Goal: Information Seeking & Learning: Learn about a topic

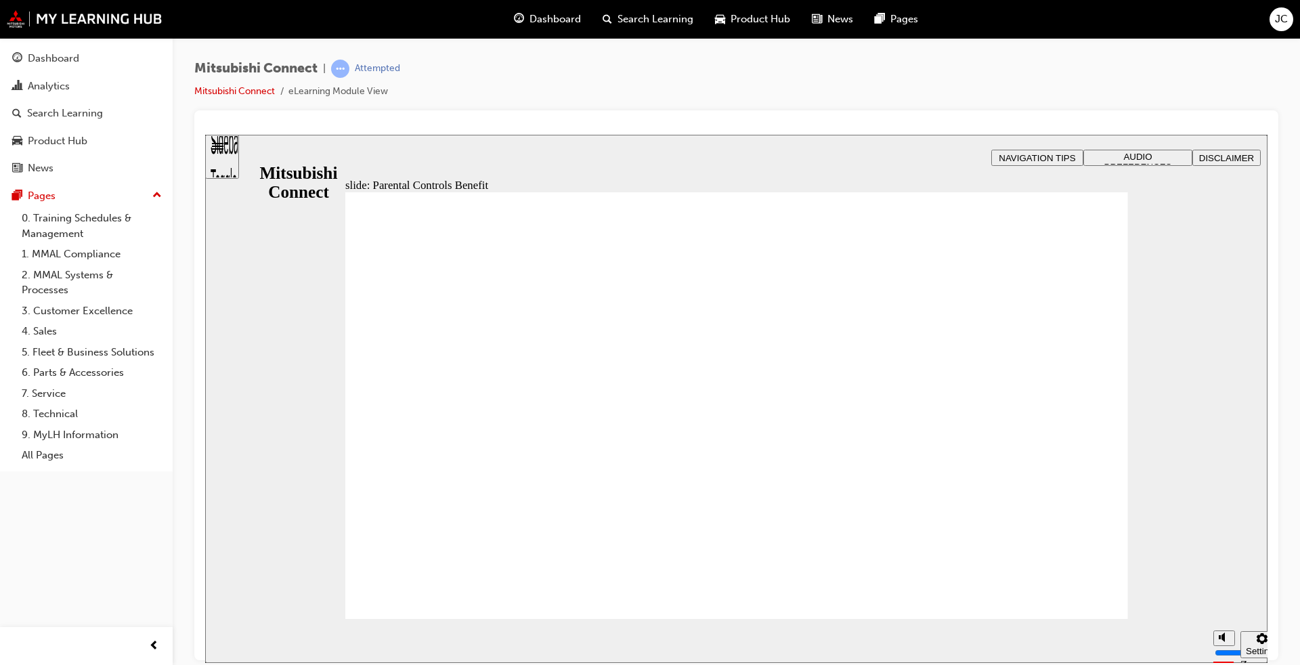
drag, startPoint x: 659, startPoint y: 400, endPoint x: 678, endPoint y: 431, distance: 36.1
drag, startPoint x: 467, startPoint y: 448, endPoint x: 847, endPoint y: 541, distance: 391.0
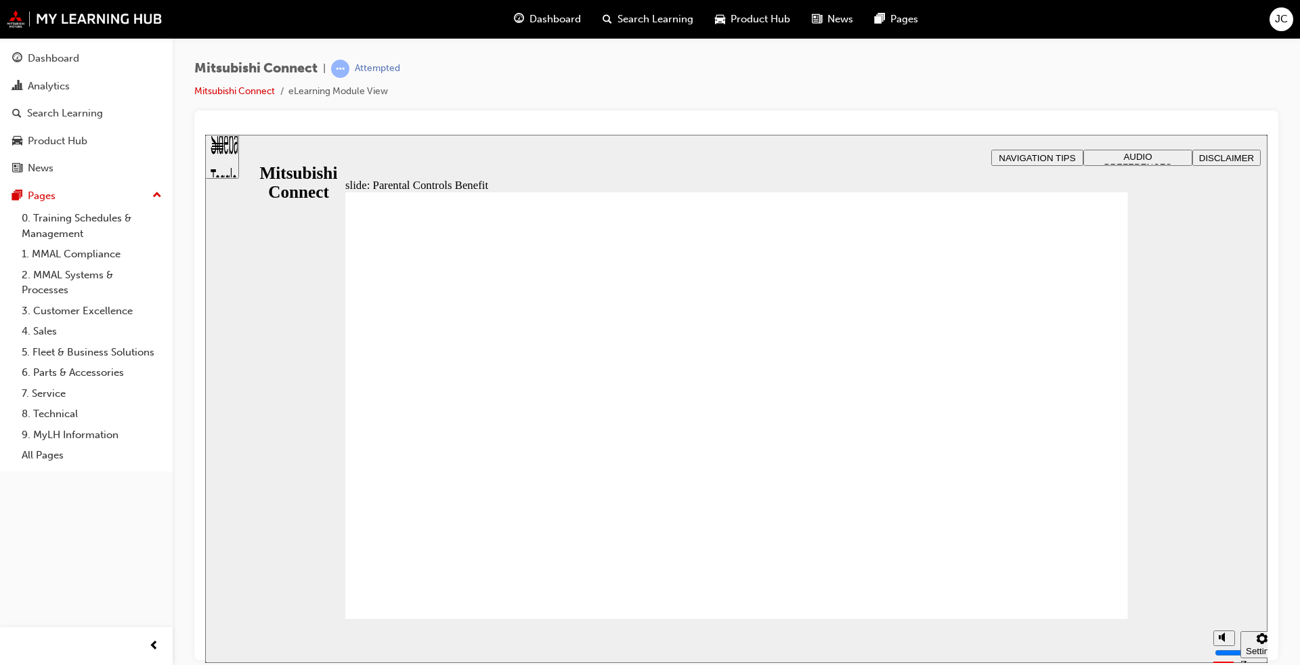
drag, startPoint x: 776, startPoint y: 497, endPoint x: 581, endPoint y: 461, distance: 198.2
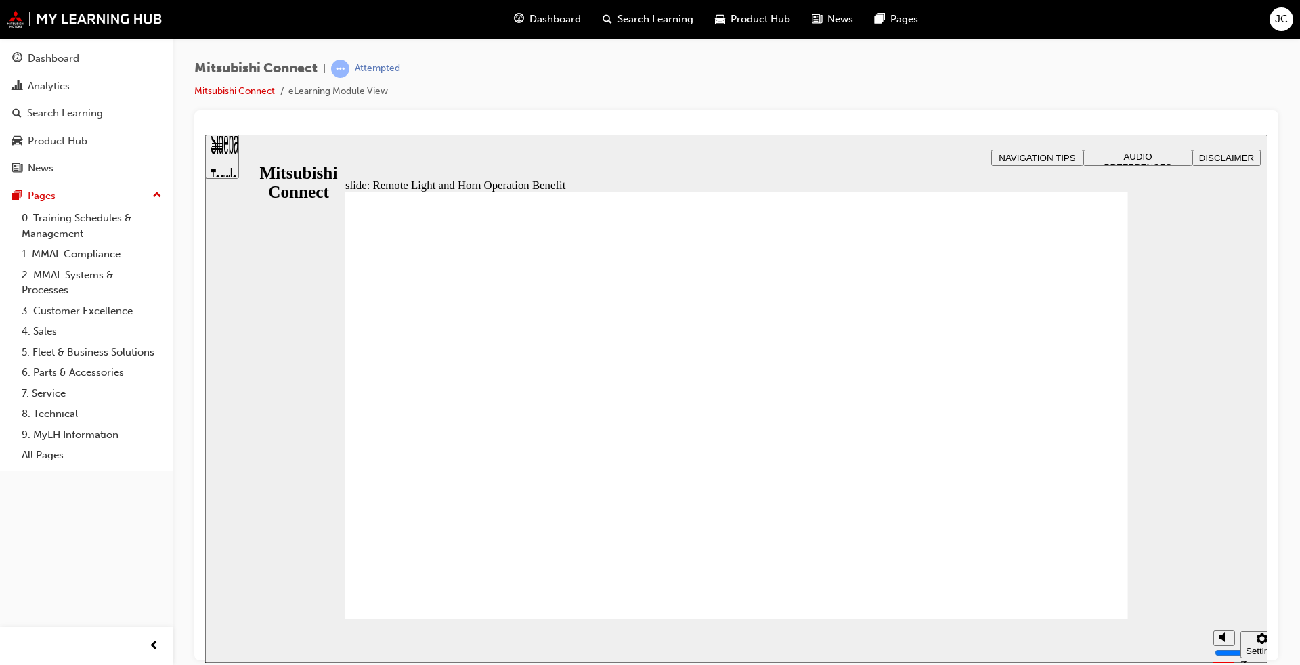
radio input "true"
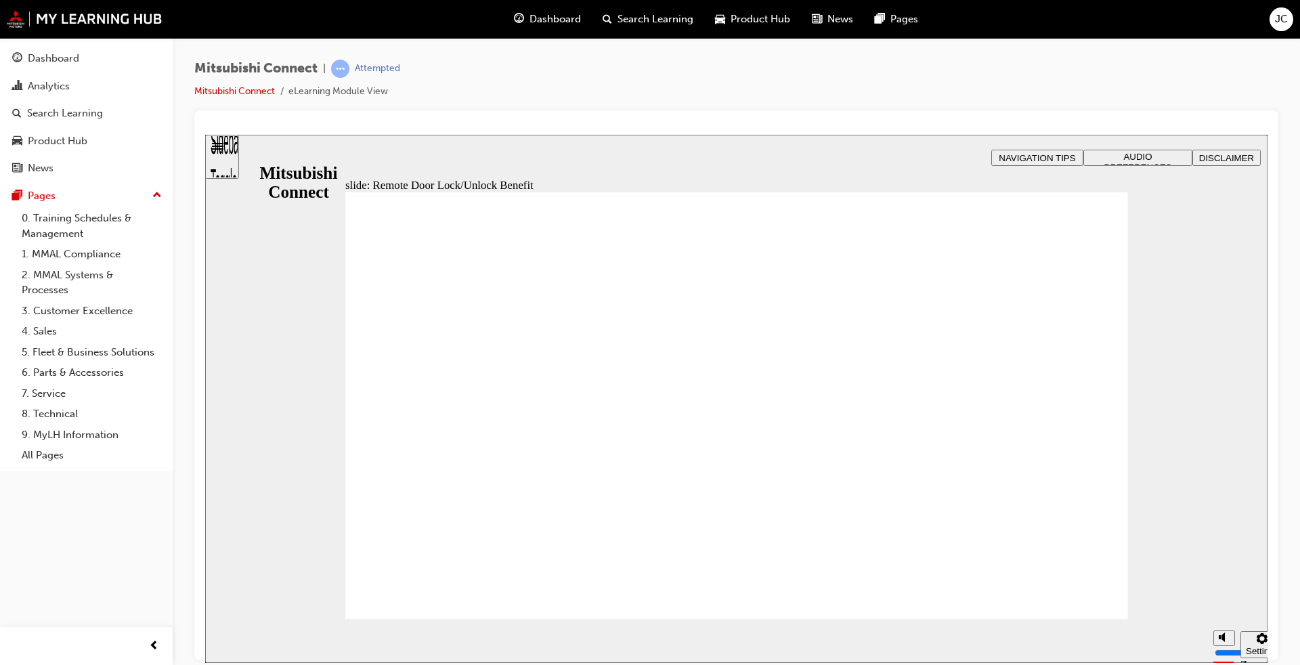
drag, startPoint x: 755, startPoint y: 424, endPoint x: 965, endPoint y: 523, distance: 231.9
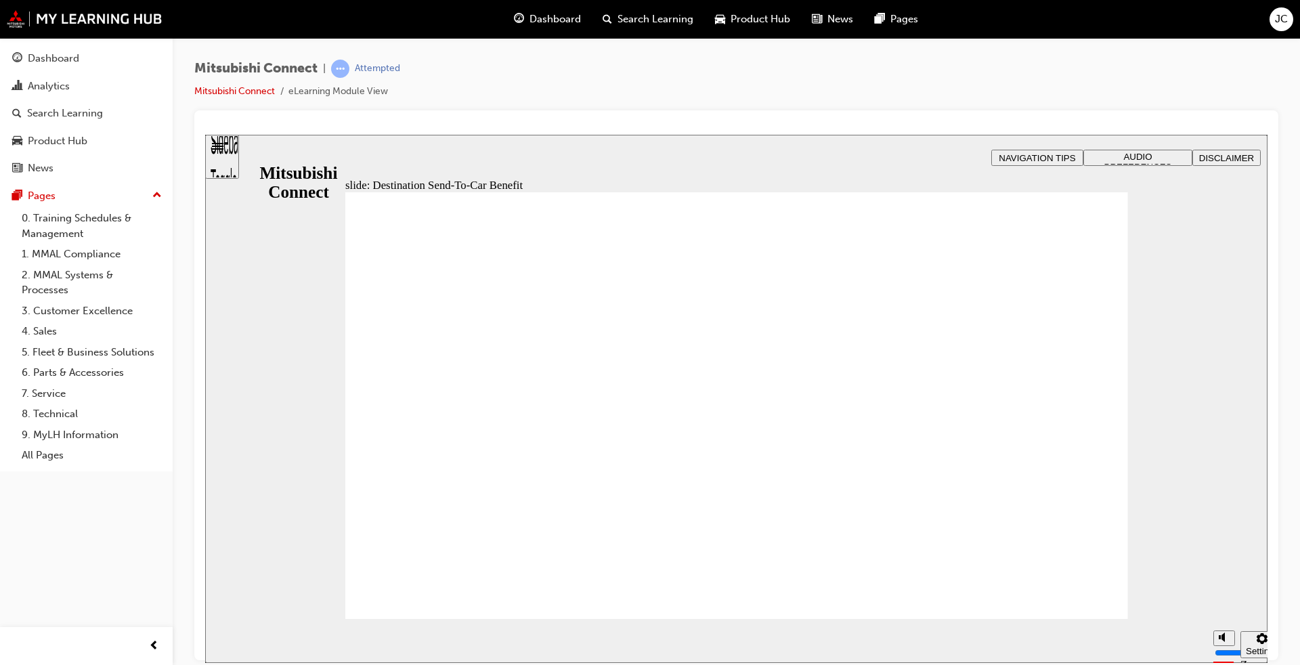
drag, startPoint x: 843, startPoint y: 233, endPoint x: 837, endPoint y: 247, distance: 15.5
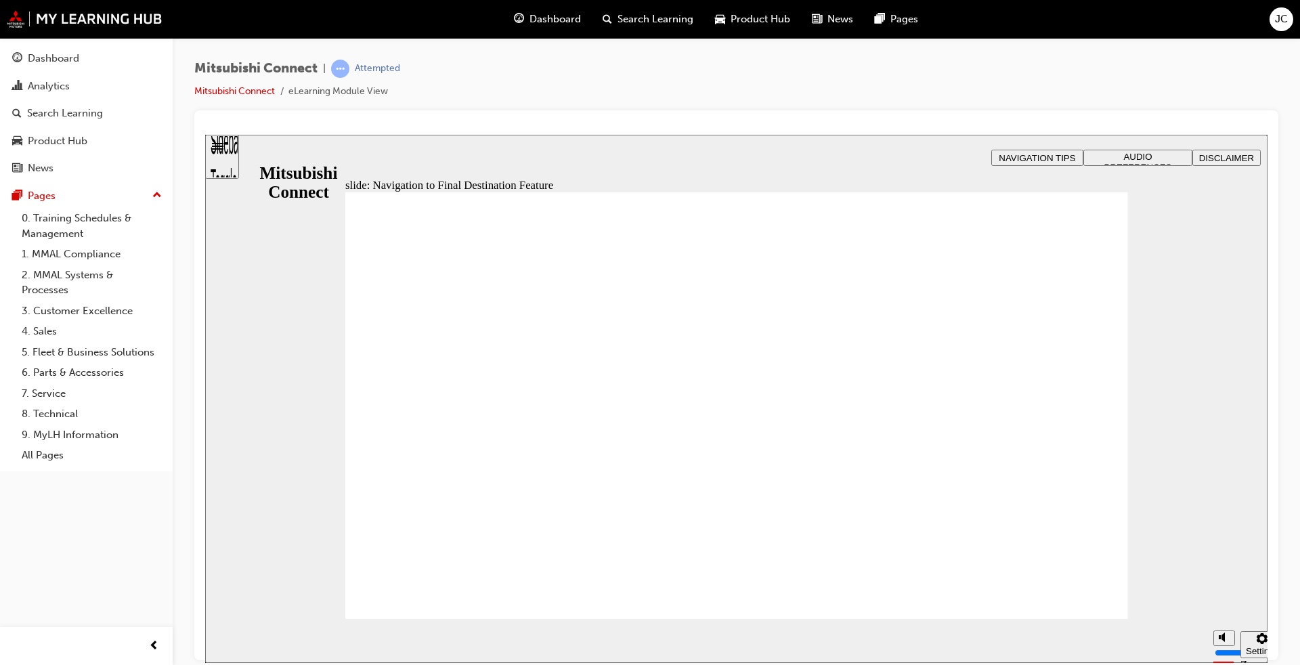
drag, startPoint x: 800, startPoint y: 497, endPoint x: 804, endPoint y: 514, distance: 18.1
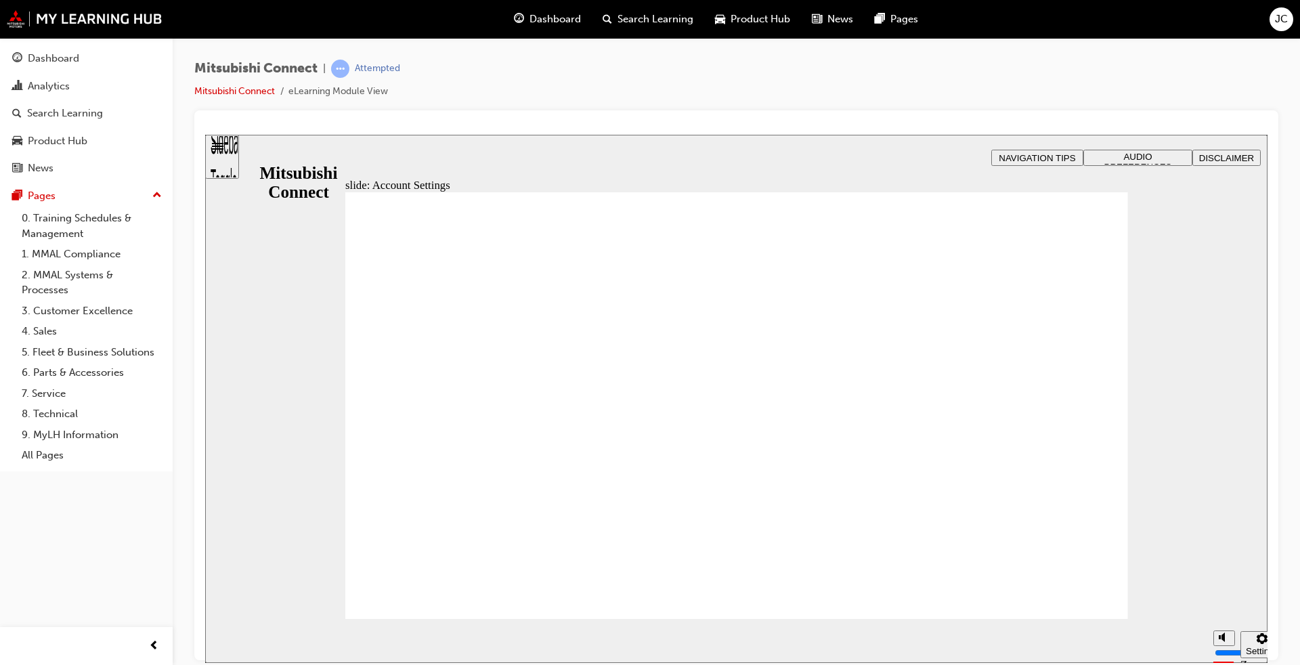
drag, startPoint x: 744, startPoint y: 304, endPoint x: 731, endPoint y: 417, distance: 113.8
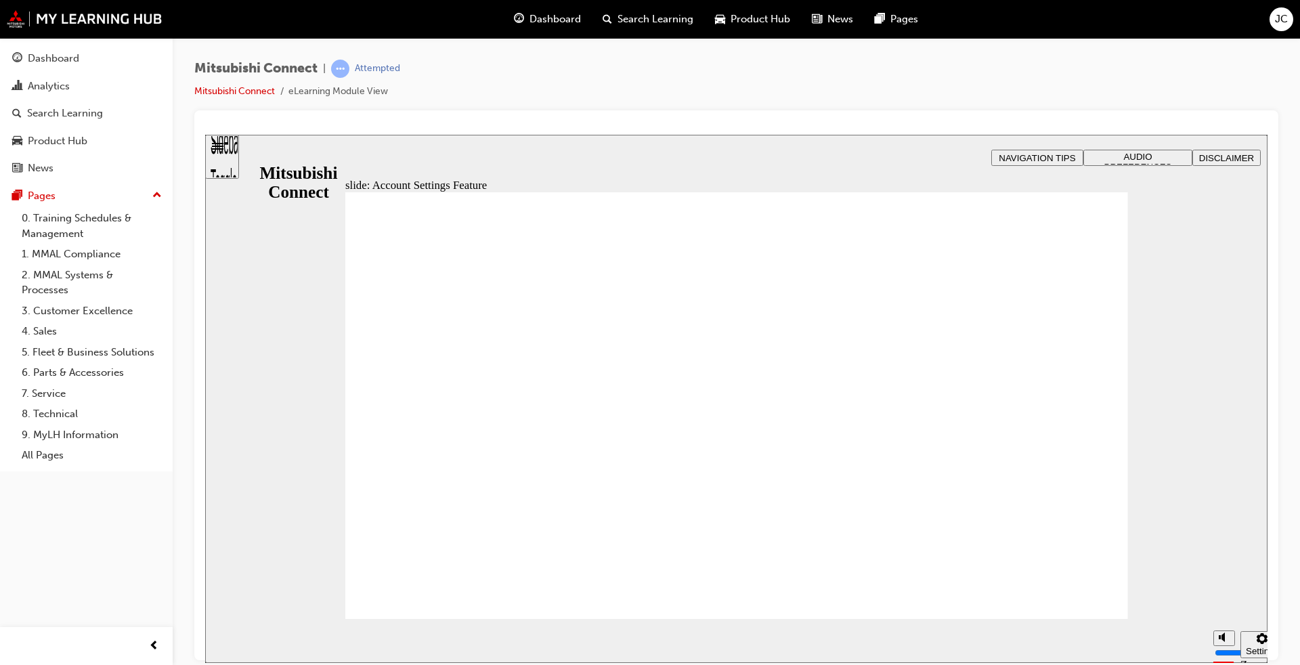
drag, startPoint x: 699, startPoint y: 488, endPoint x: 607, endPoint y: 372, distance: 147.9
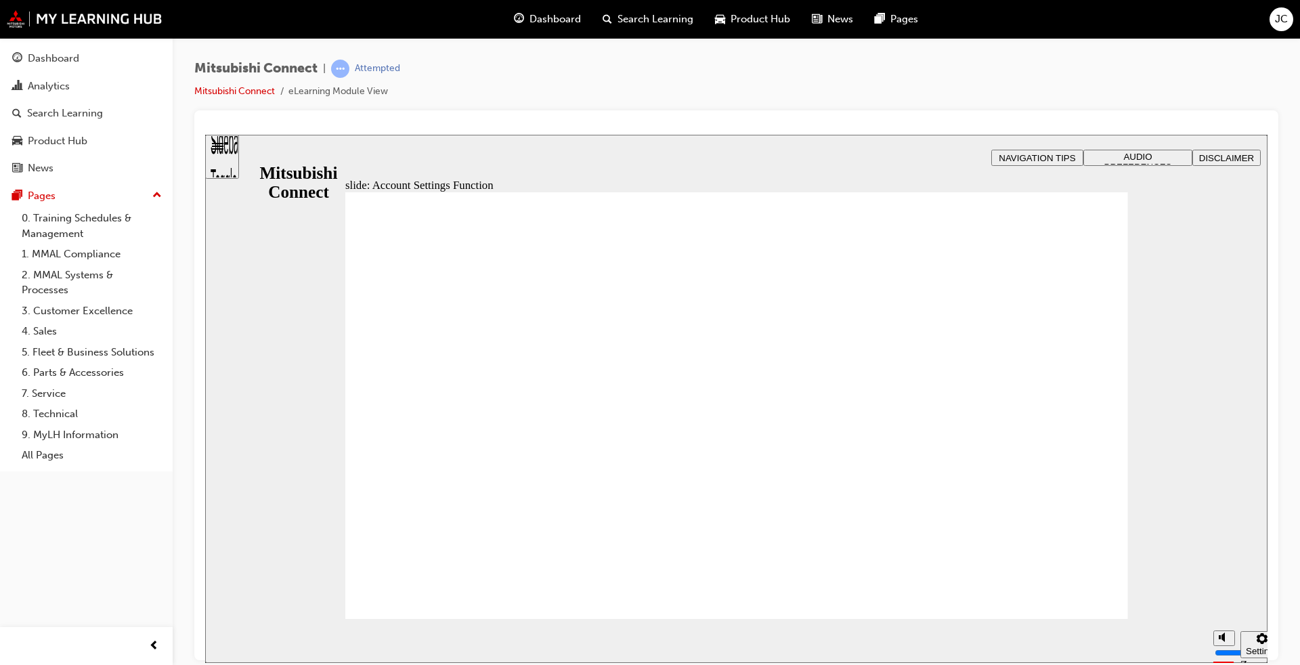
drag, startPoint x: 1017, startPoint y: 573, endPoint x: 1009, endPoint y: 572, distance: 8.9
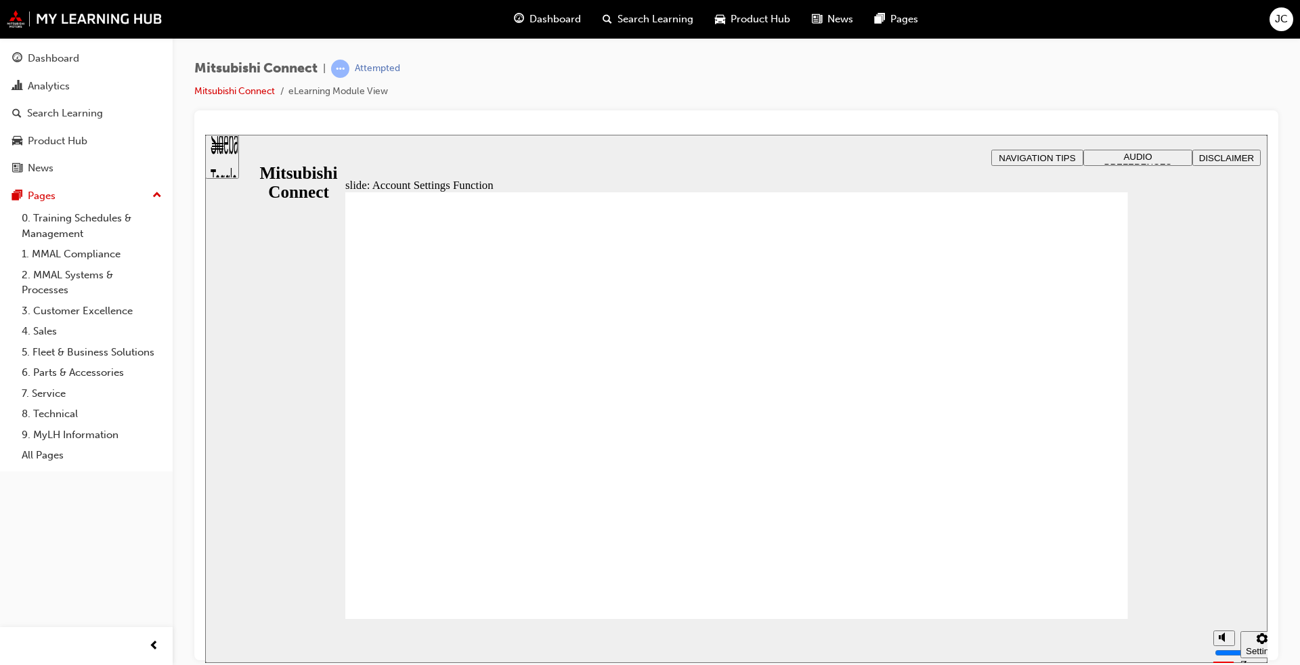
checkbox input "true"
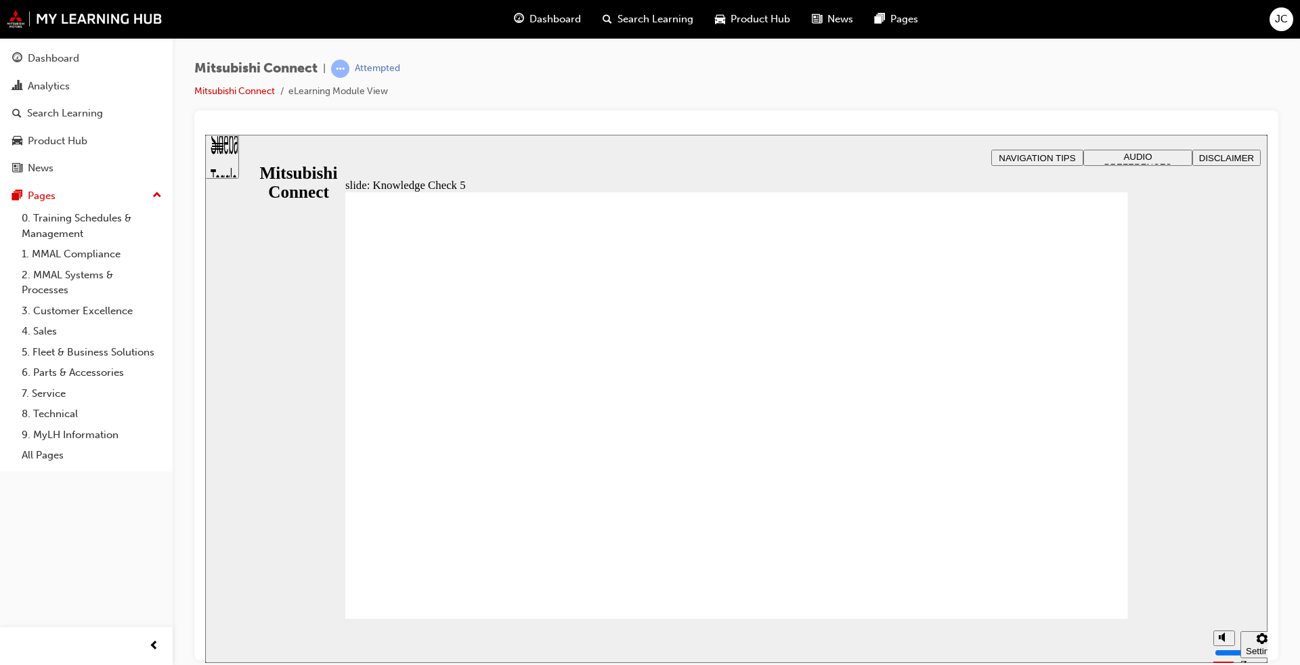
checkbox input "false"
checkbox input "true"
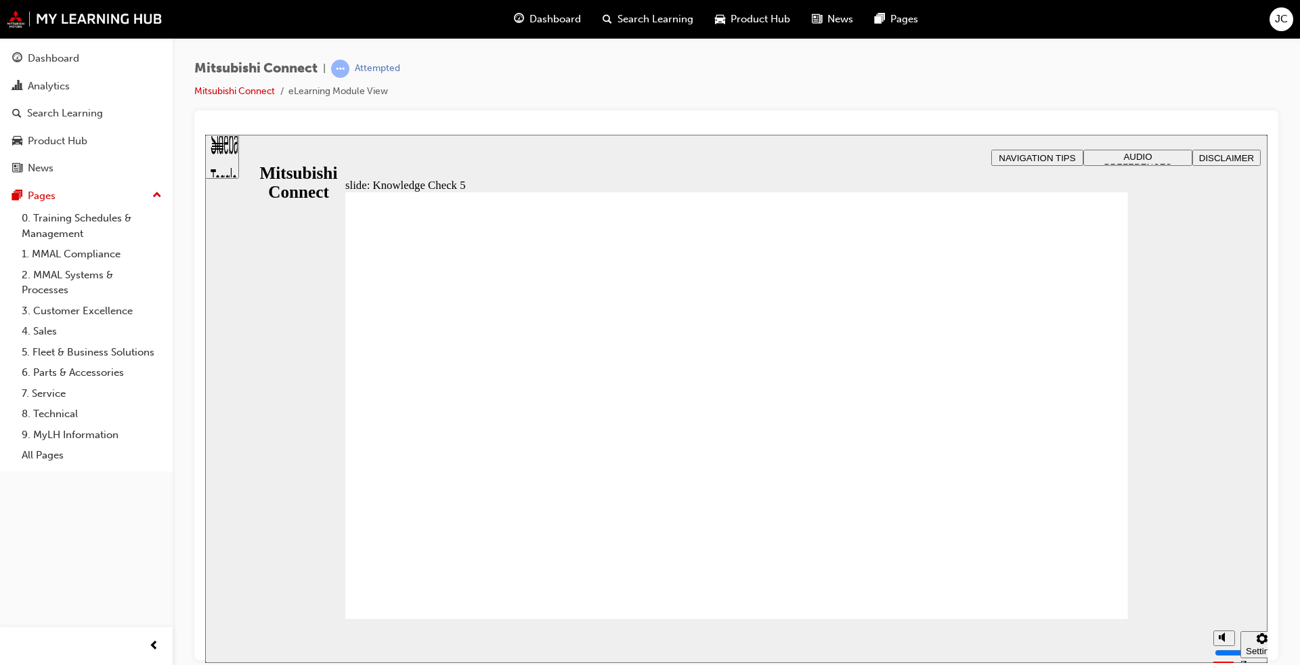
checkbox input "false"
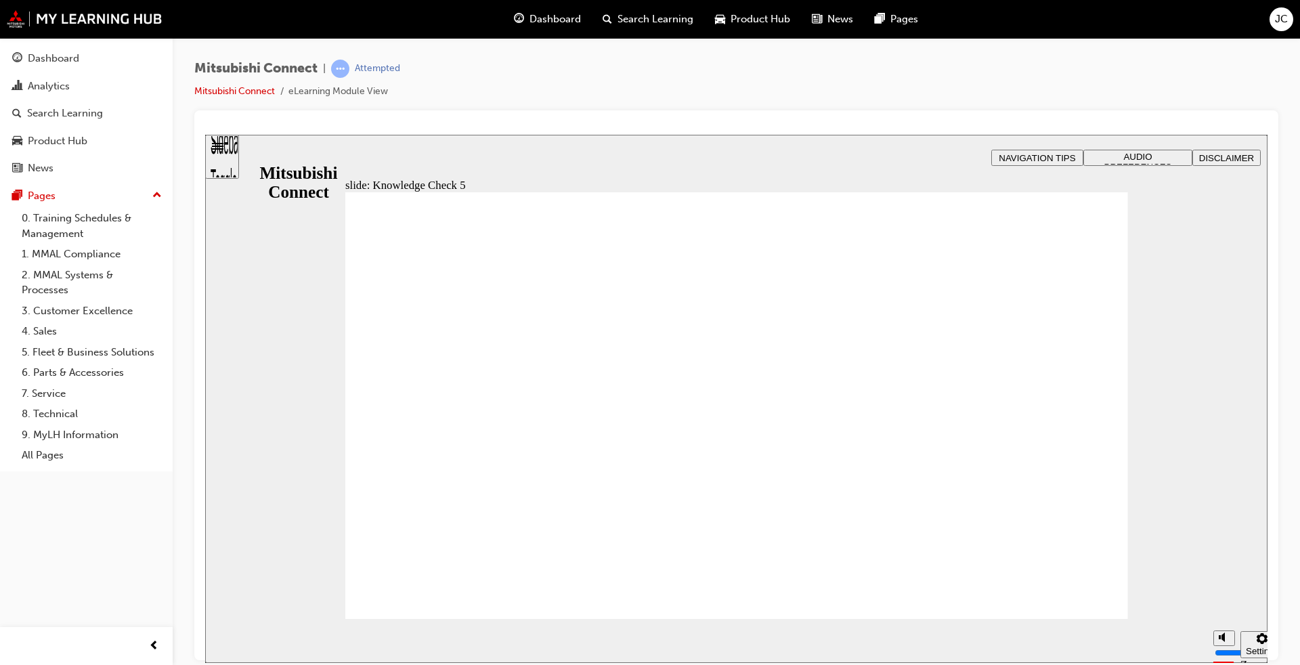
checkbox input "false"
checkbox input "true"
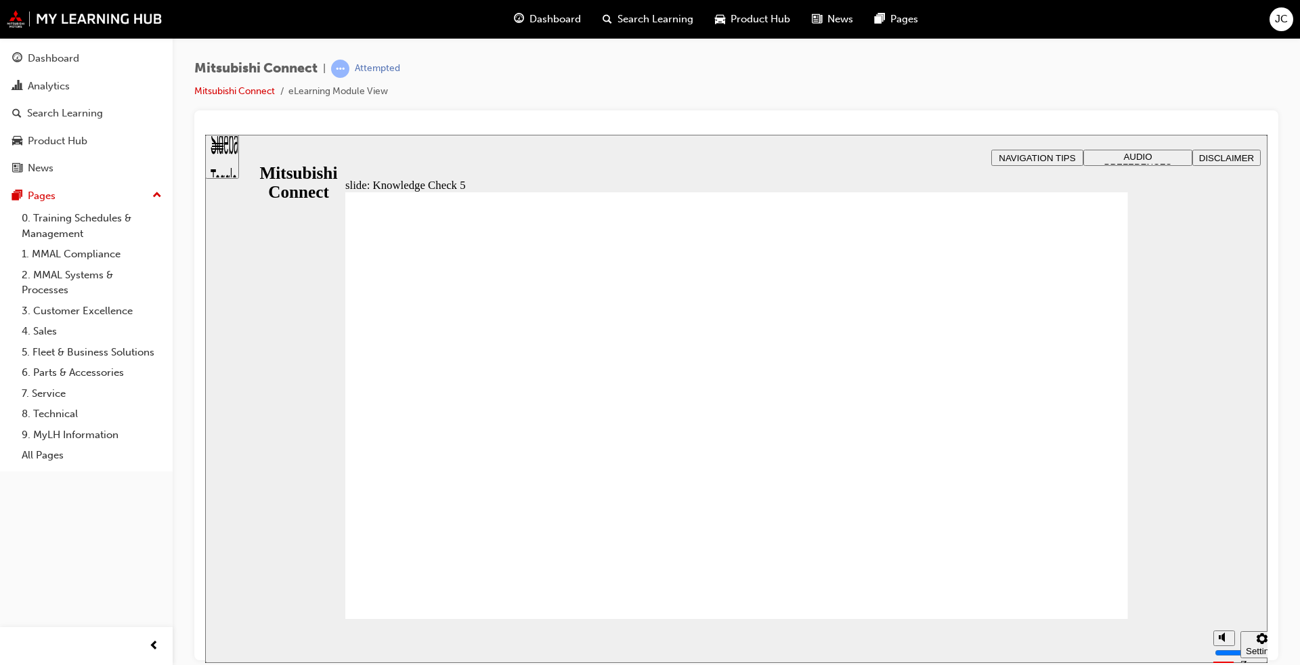
checkbox input "true"
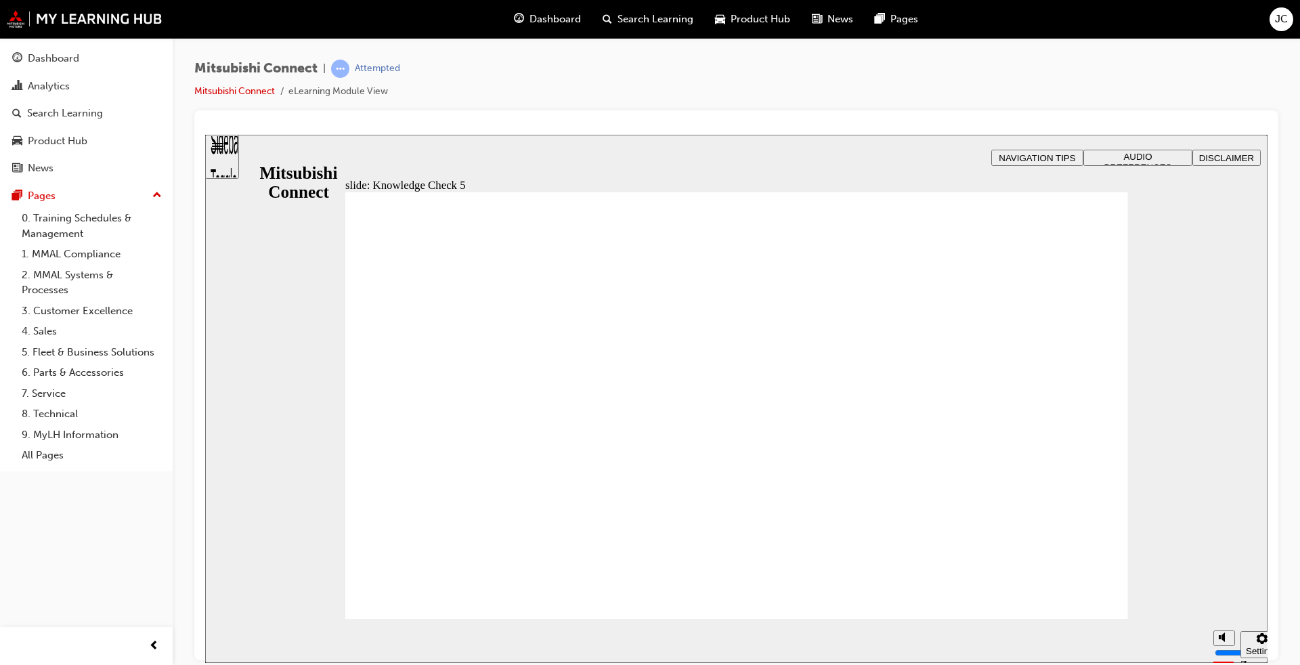
checkbox input "false"
checkbox input "true"
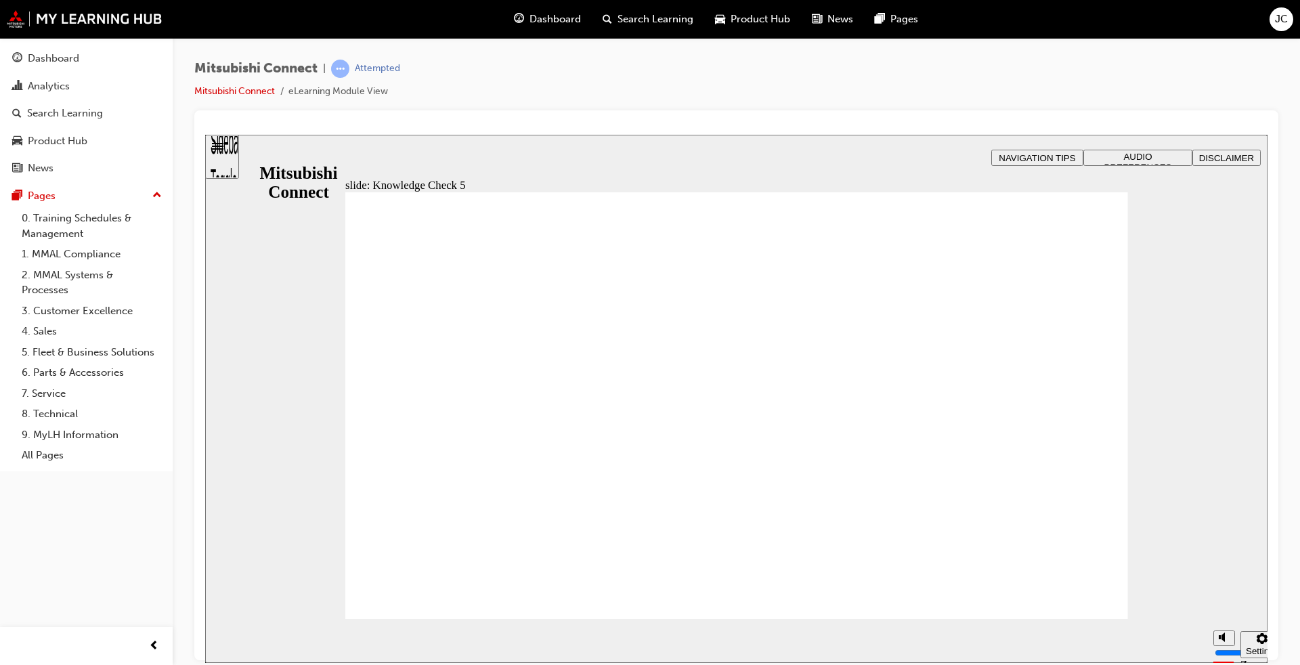
checkbox input "true"
drag, startPoint x: 385, startPoint y: 447, endPoint x: 386, endPoint y: 401, distance: 46.0
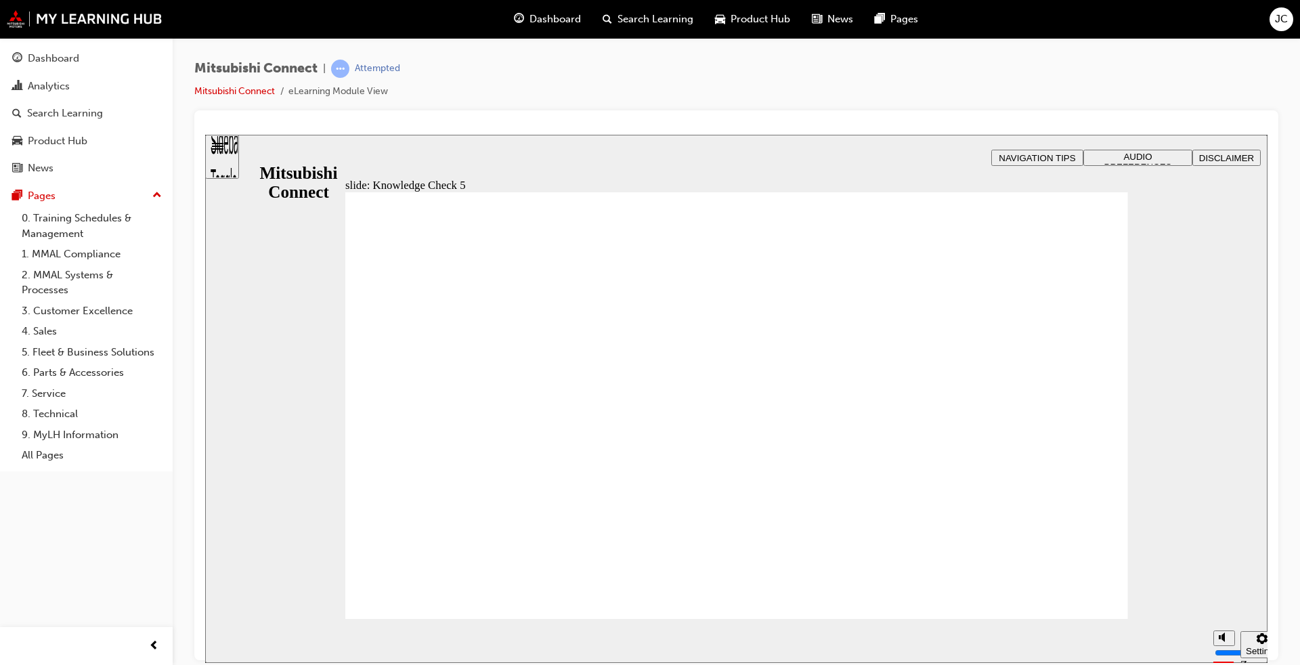
checkbox input "false"
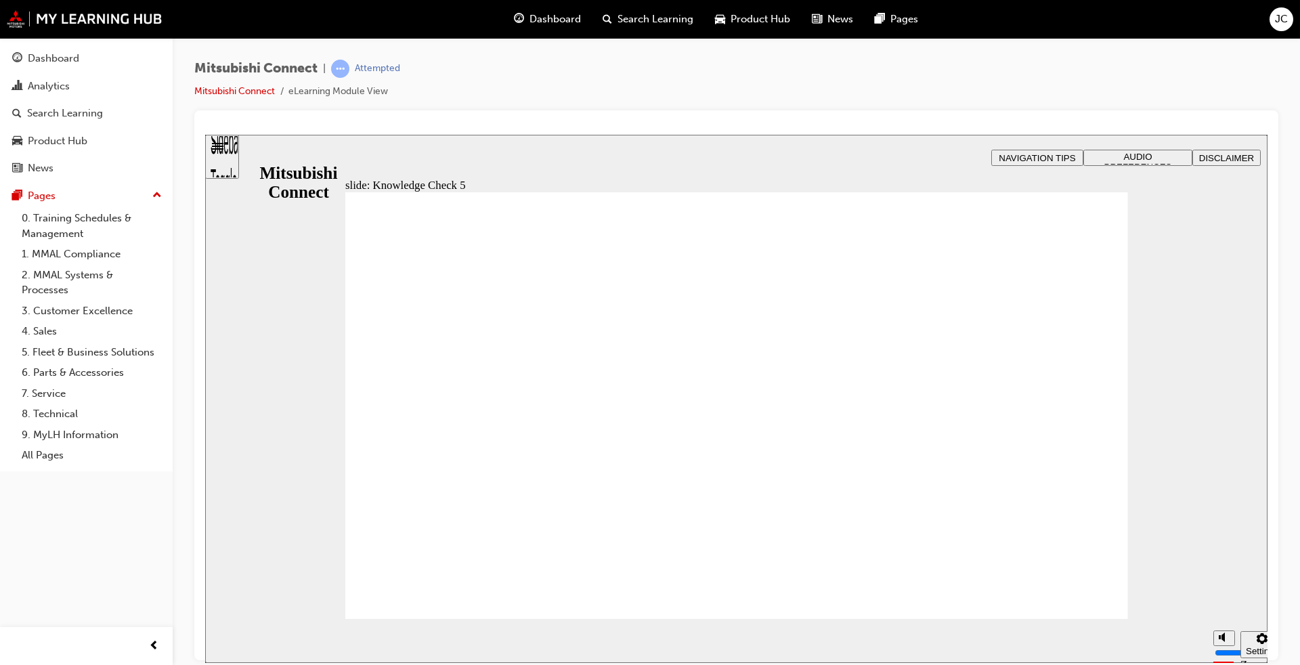
checkbox input "true"
checkbox input "false"
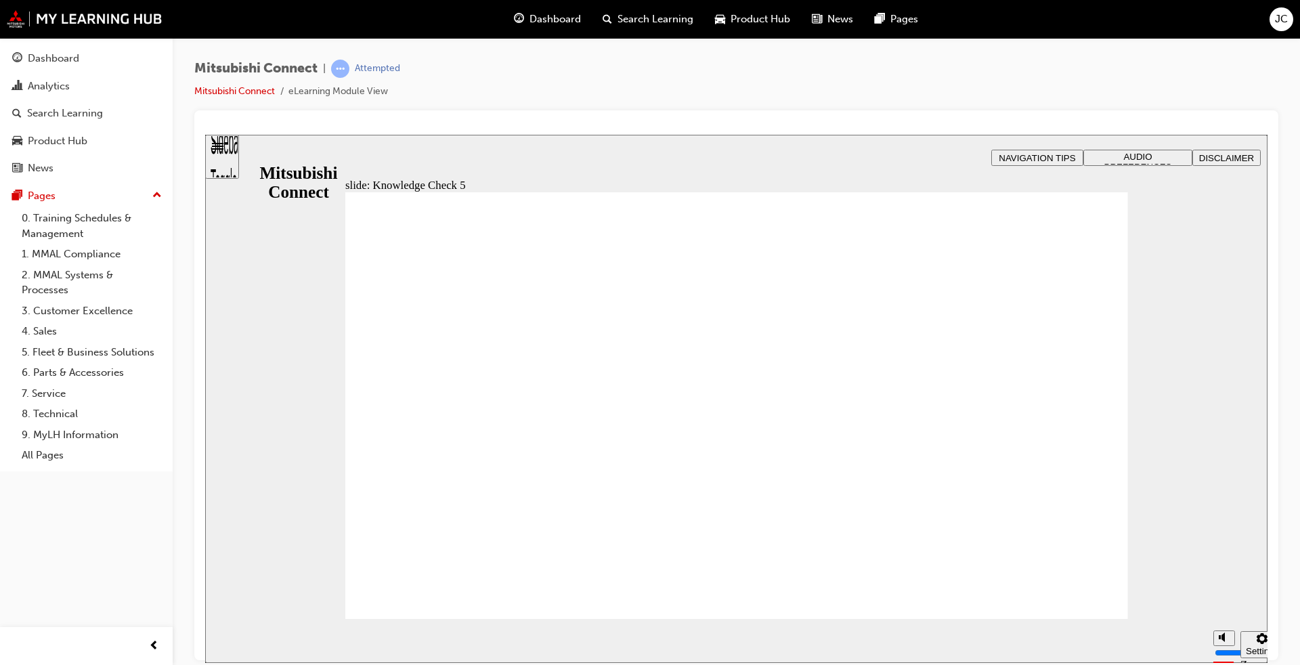
checkbox input "false"
checkbox input "true"
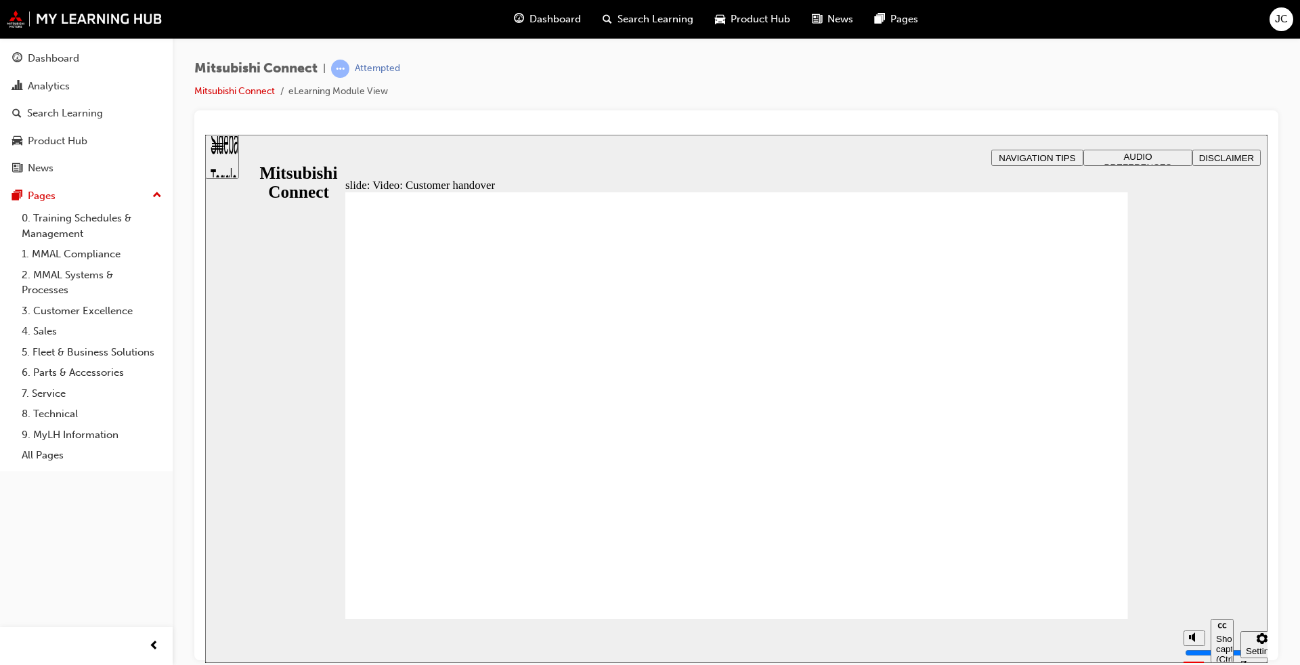
click at [1185, 487] on div "slide: Video: Customer handover Rectangle 2 Rectangle Freeform 2 Oval 1 Oval 1 …" at bounding box center [736, 398] width 1062 height 528
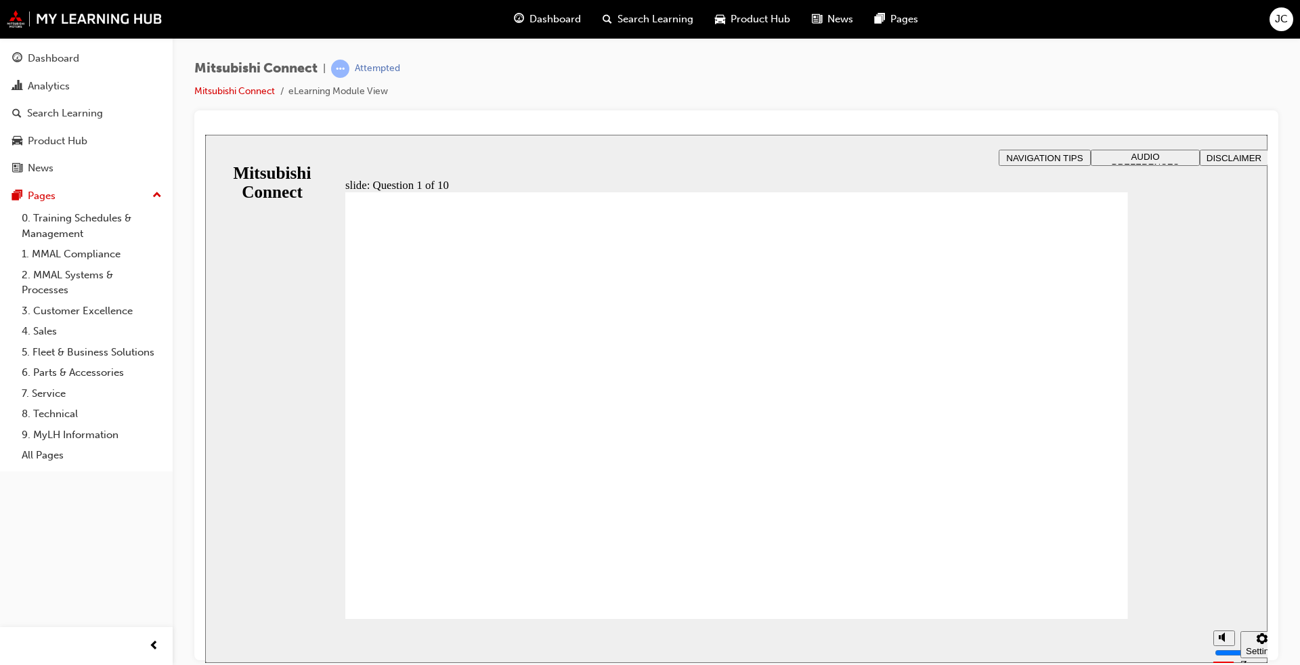
radio input "true"
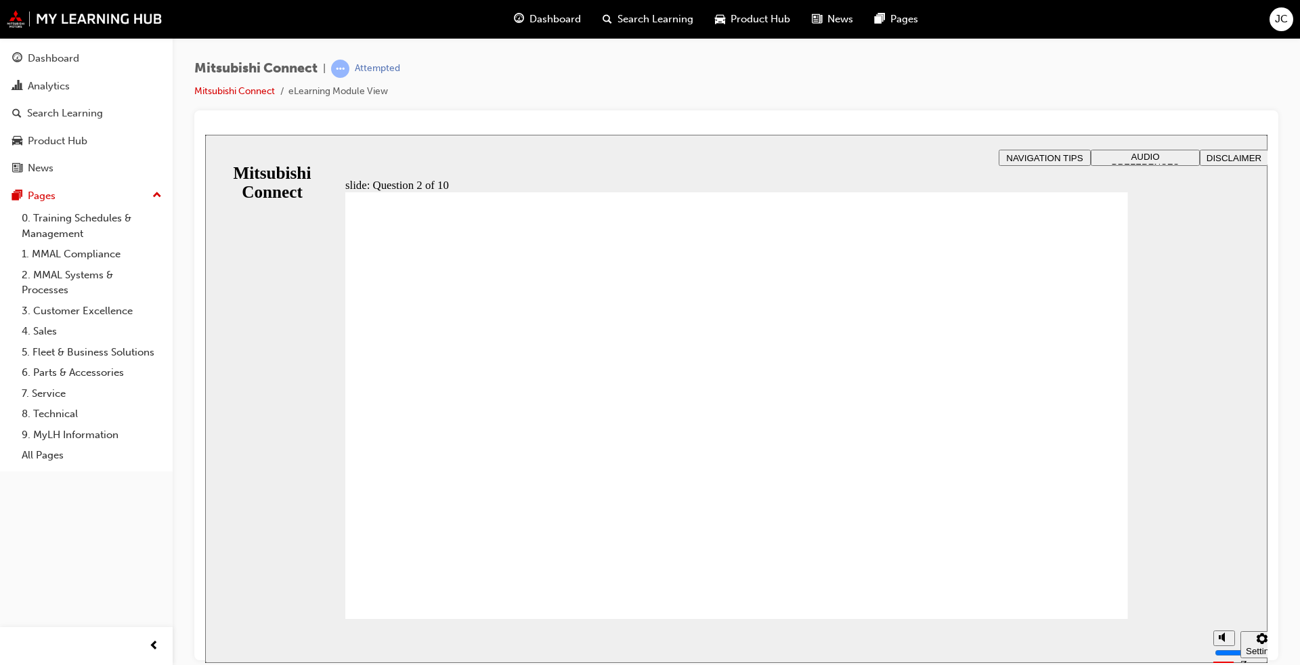
checkbox input "true"
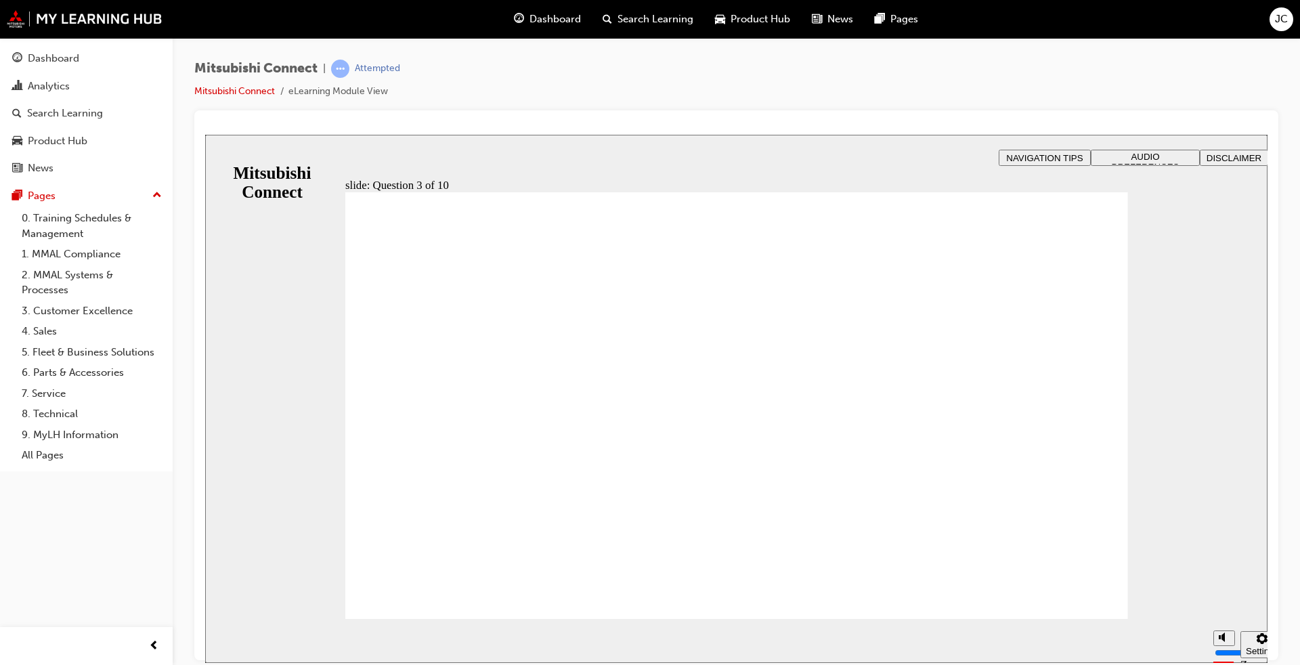
checkbox input "true"
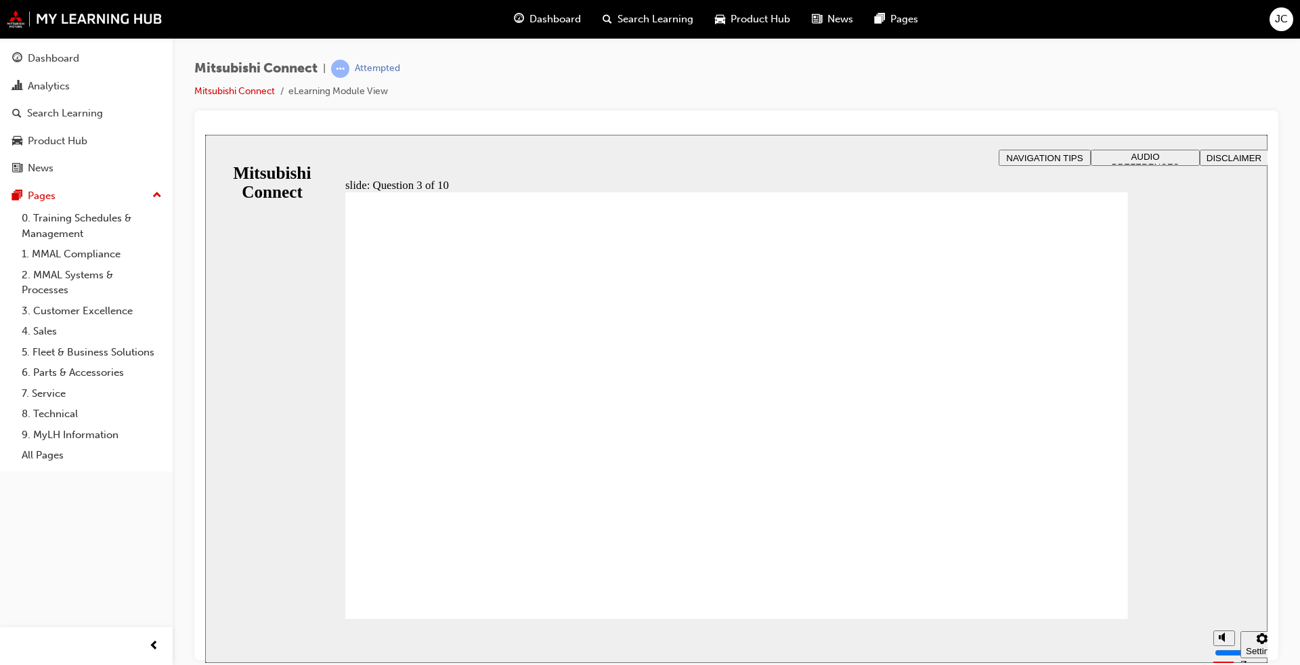
radio input "true"
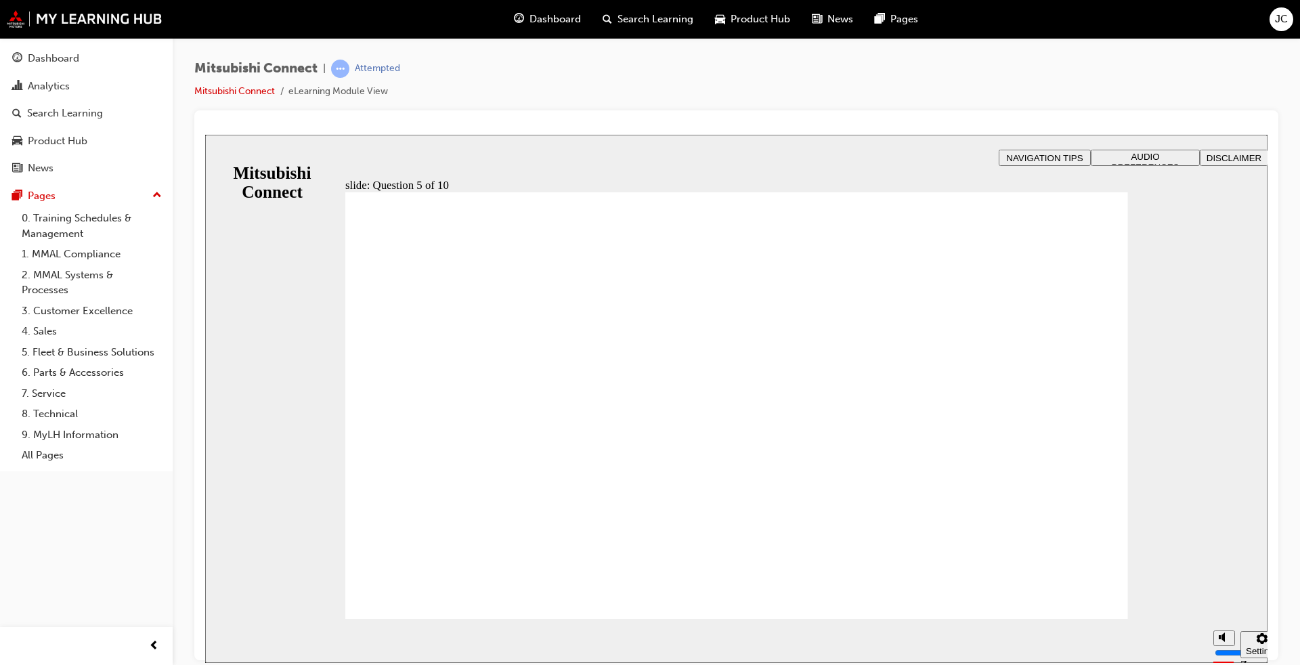
checkbox input "true"
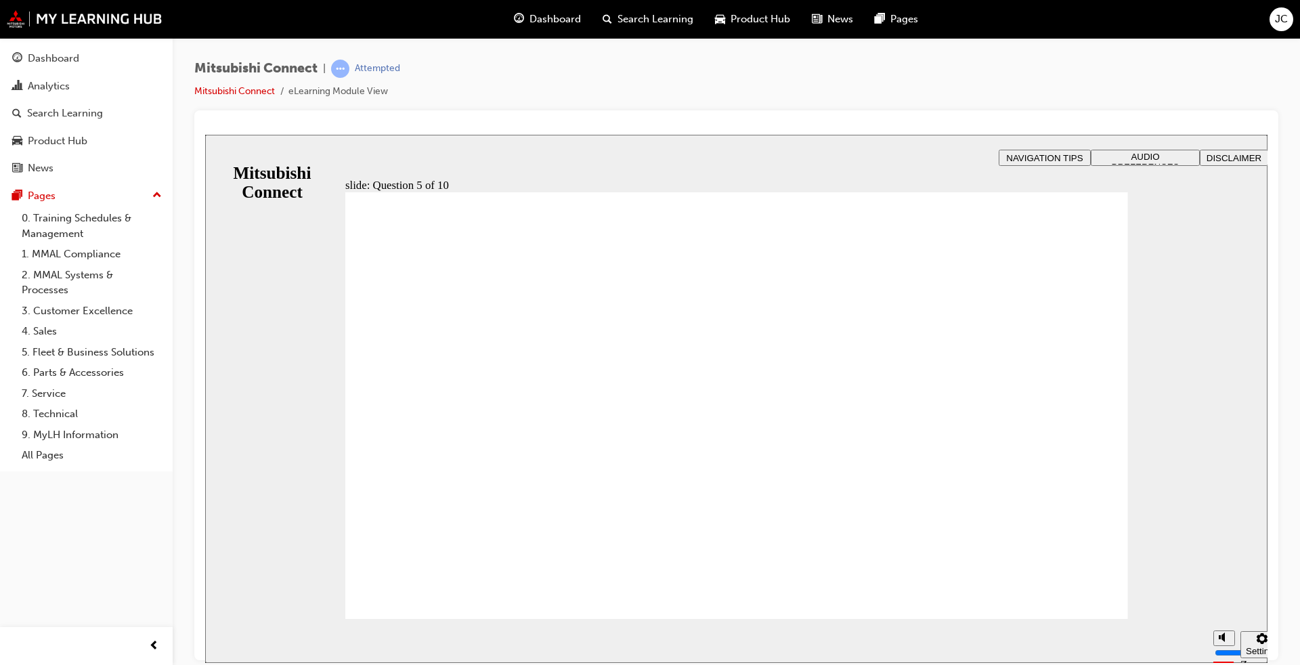
checkbox input "true"
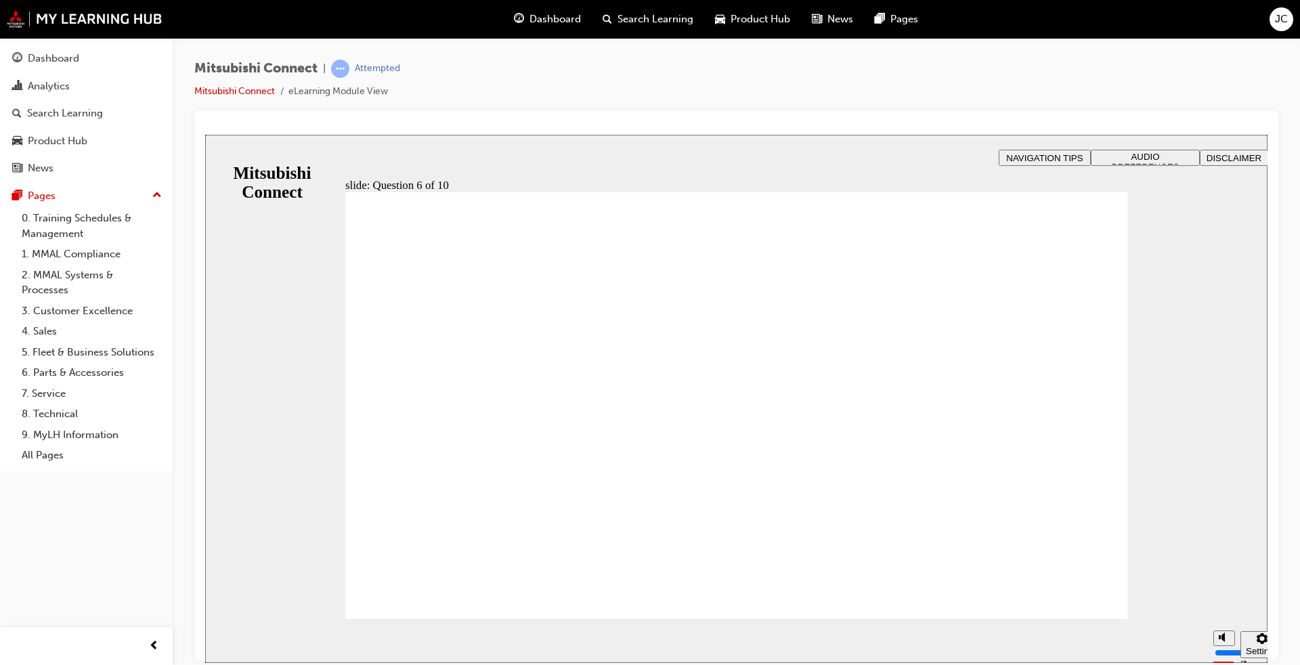
checkbox input "true"
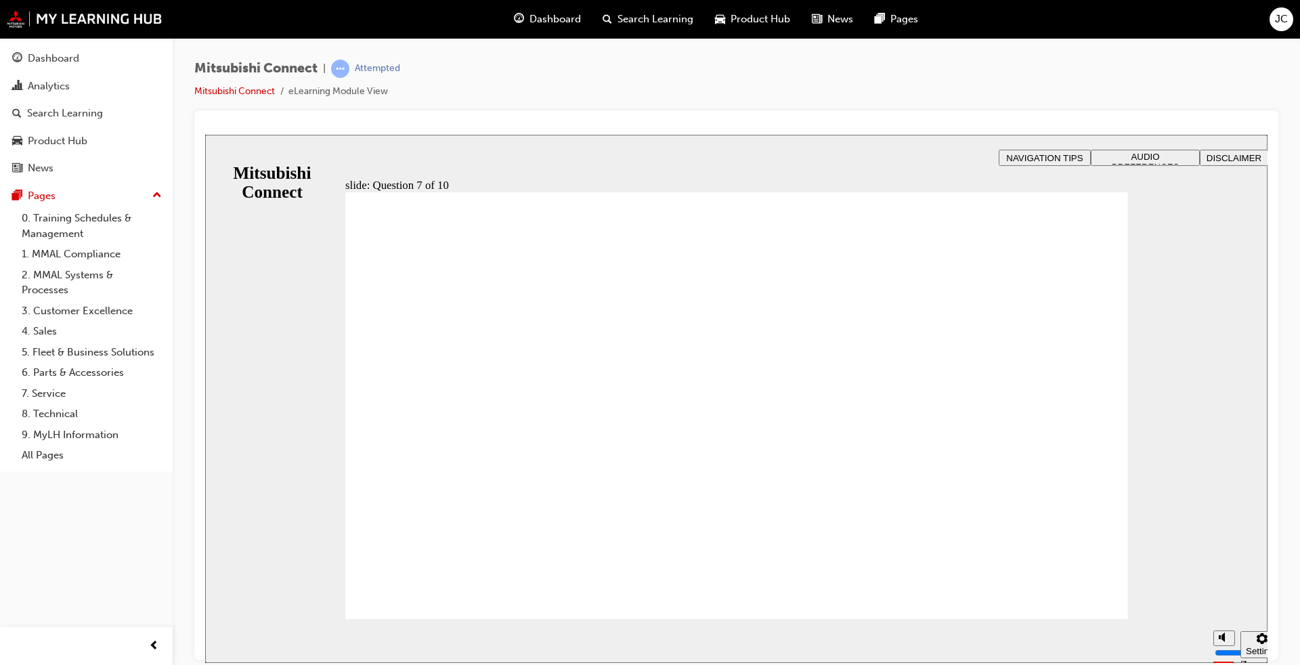
radio input "true"
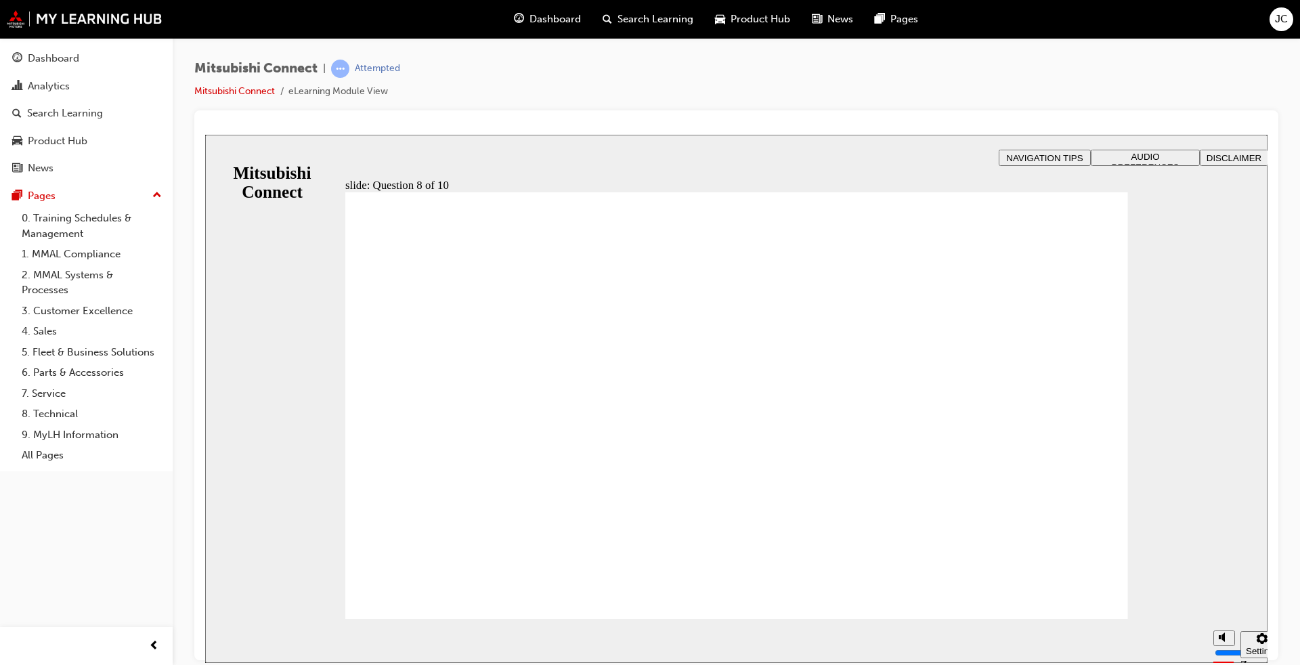
radio input "true"
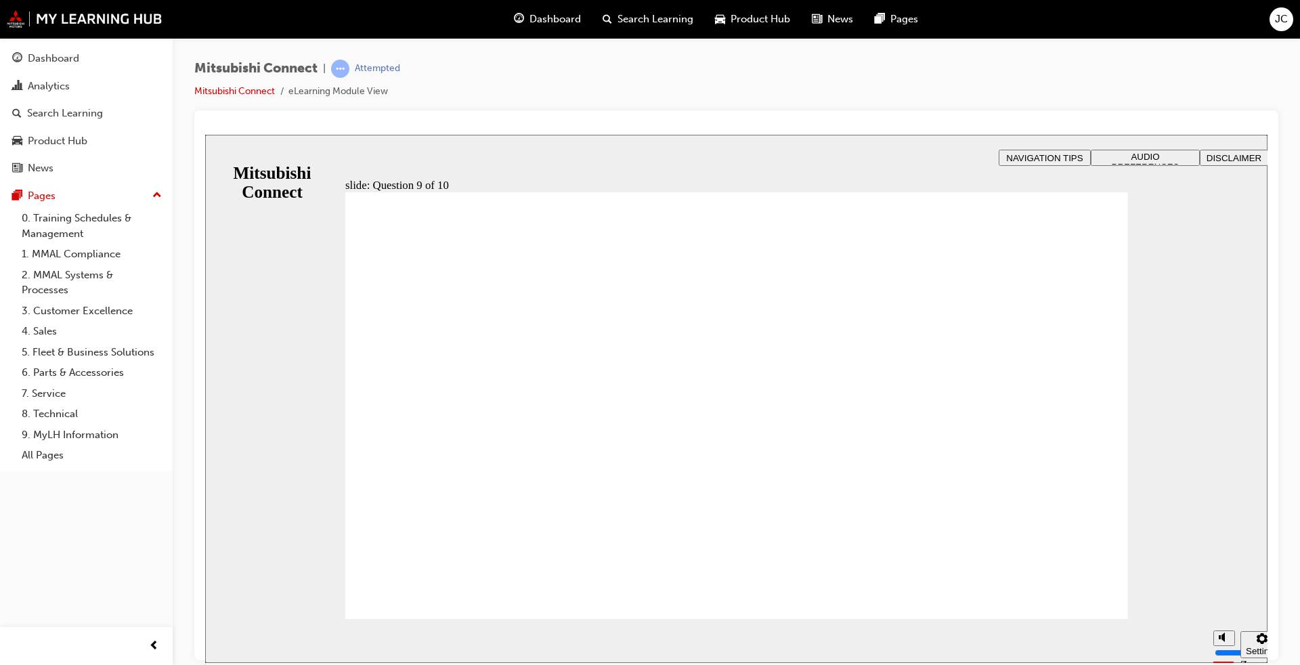
checkbox input "true"
